Goal: Task Accomplishment & Management: Manage account settings

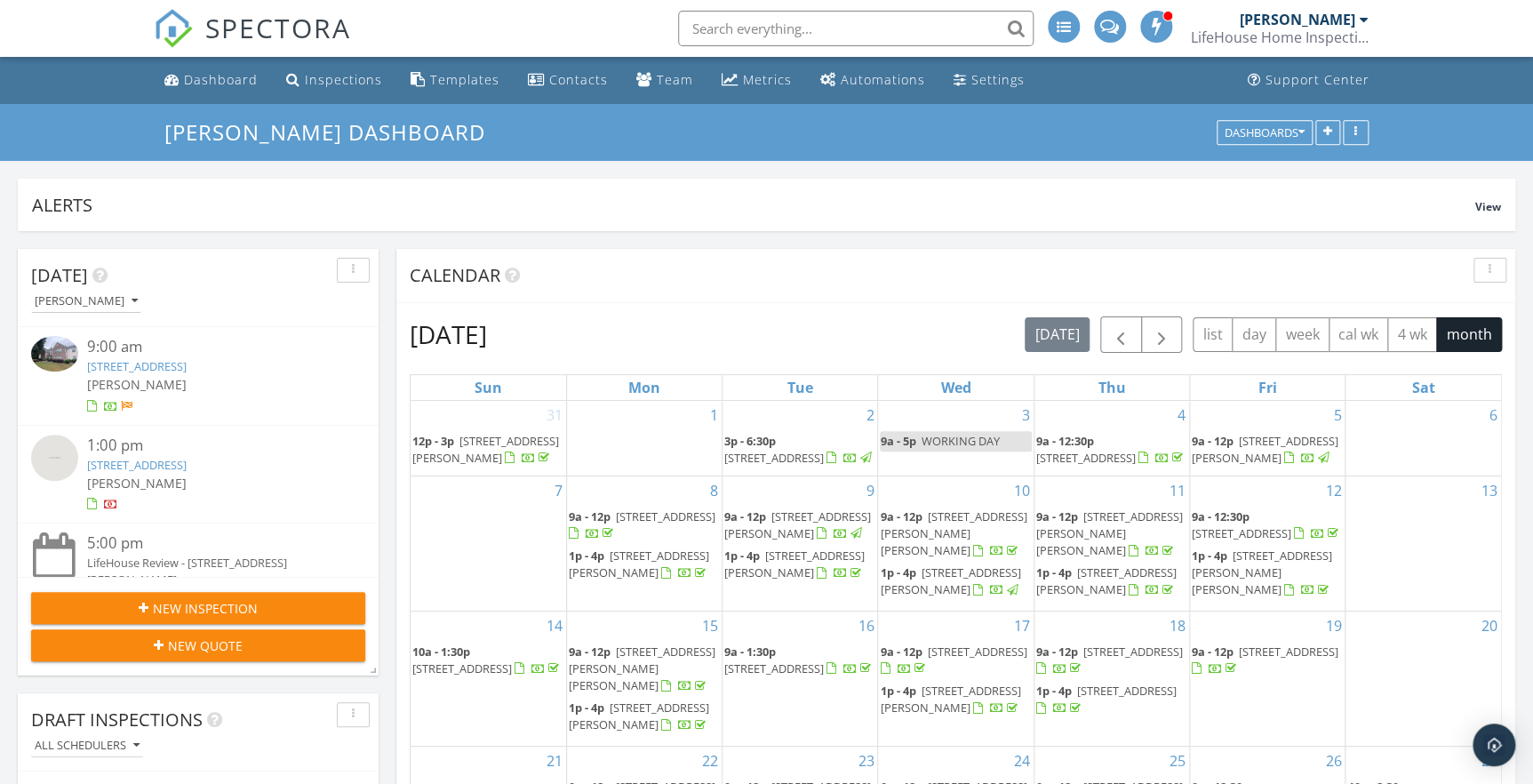
scroll to position [338, 360]
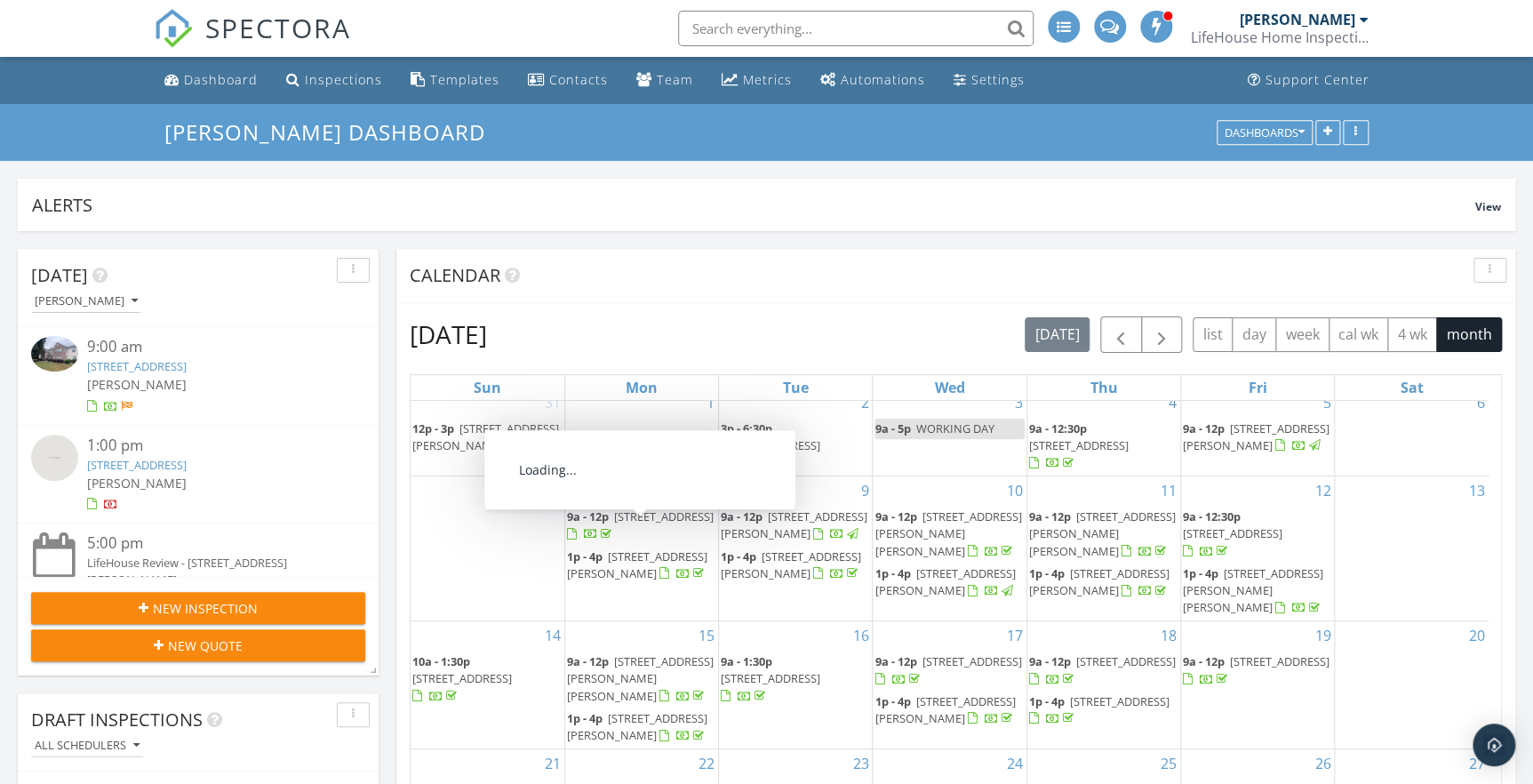
scroll to position [0, 0]
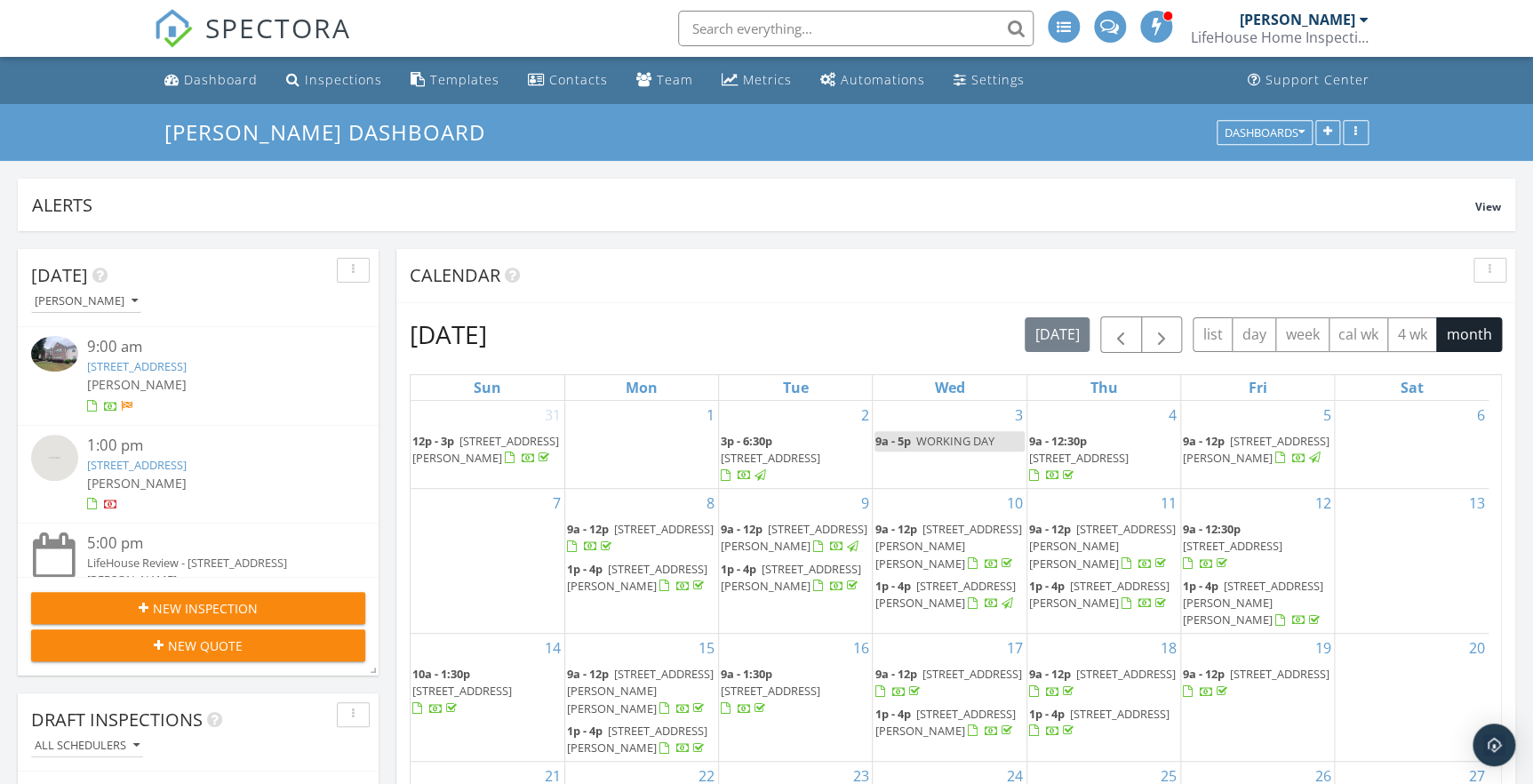
click at [174, 473] on link "5905 S Kings Hwy, #4107-D, Myrtle Beach, SC 29575" at bounding box center [136, 465] width 100 height 16
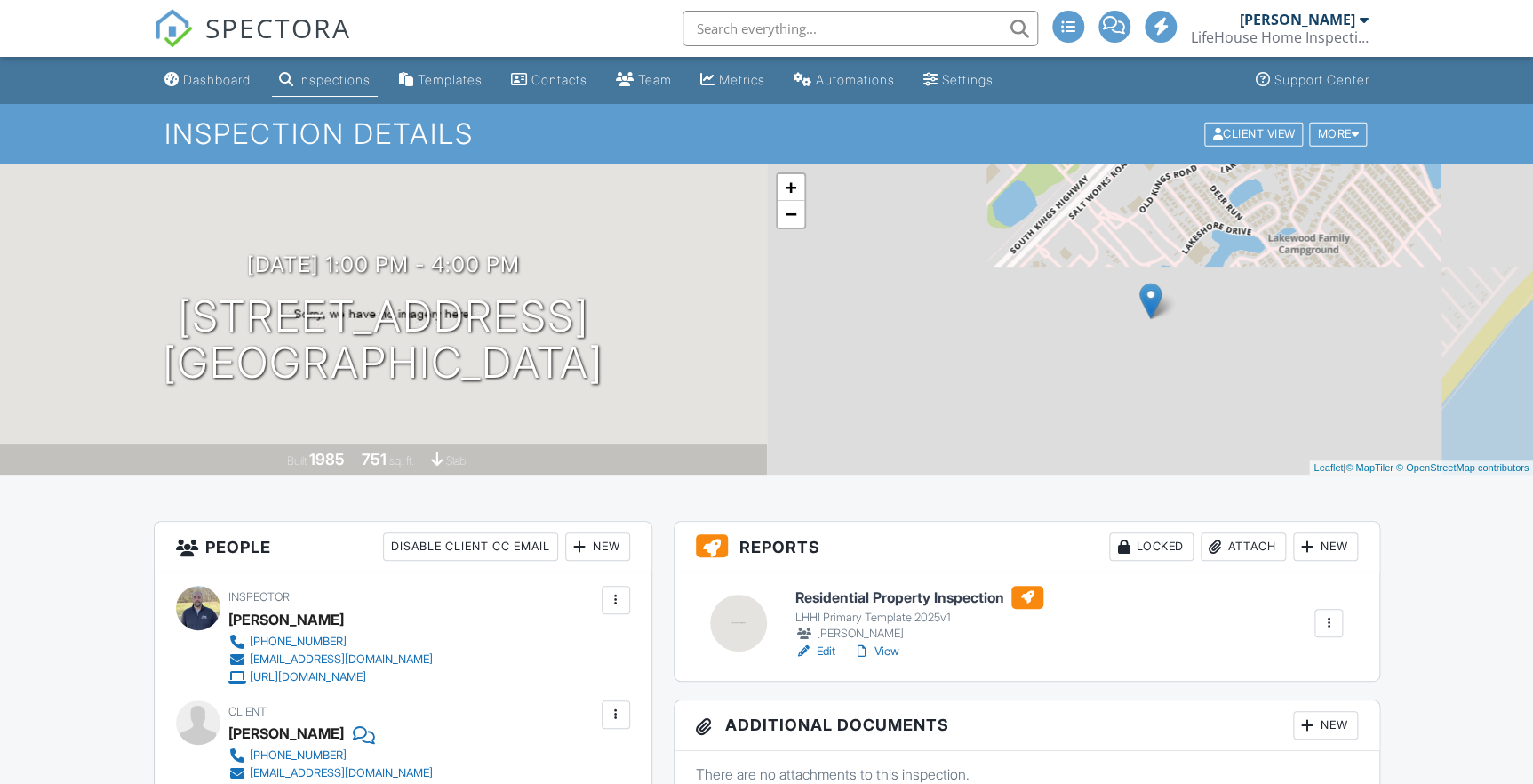
click at [881, 595] on h6 "Residential Property Inspection" at bounding box center [919, 597] width 248 height 23
